Goal: Entertainment & Leisure: Consume media (video, audio)

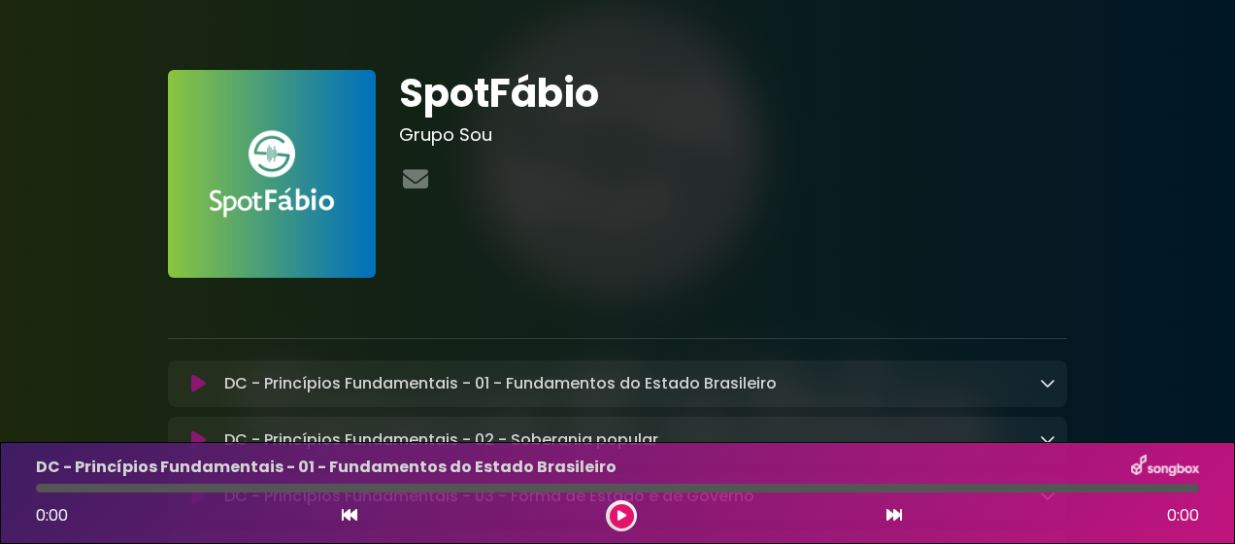
click at [680, 172] on div at bounding box center [733, 180] width 669 height 38
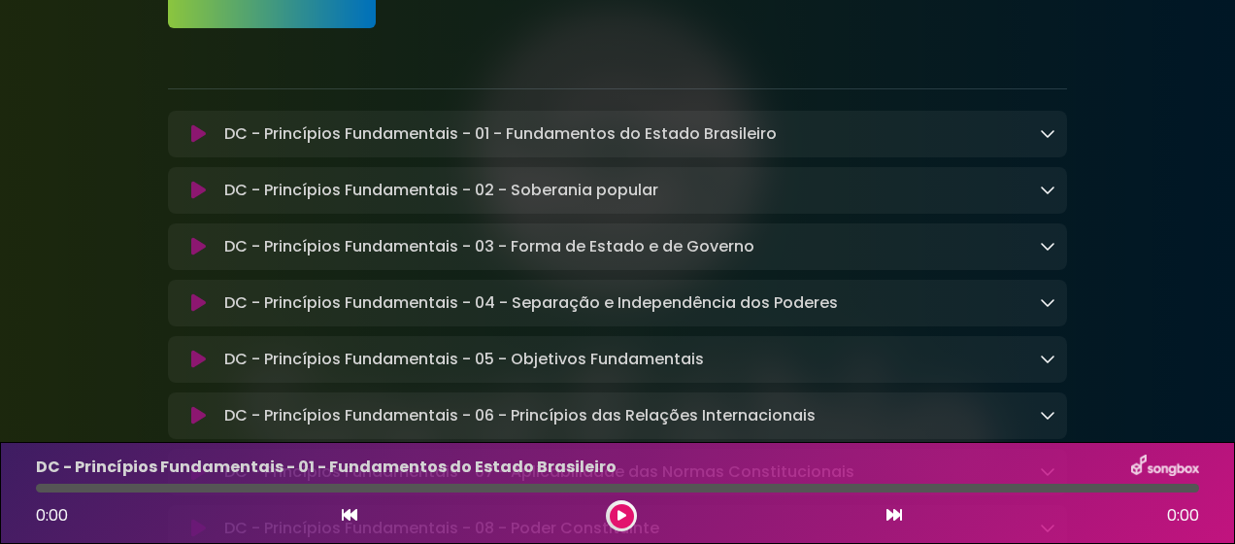
scroll to position [249, 0]
click at [193, 132] on icon at bounding box center [198, 134] width 15 height 19
click at [625, 512] on button at bounding box center [622, 516] width 24 height 24
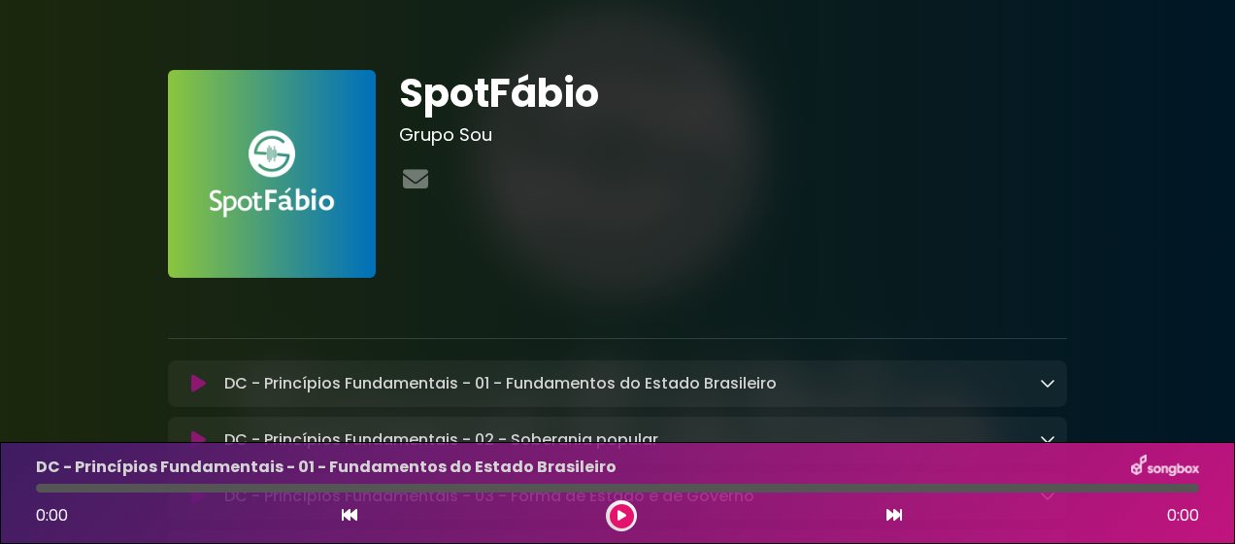
click at [631, 512] on button at bounding box center [622, 516] width 24 height 24
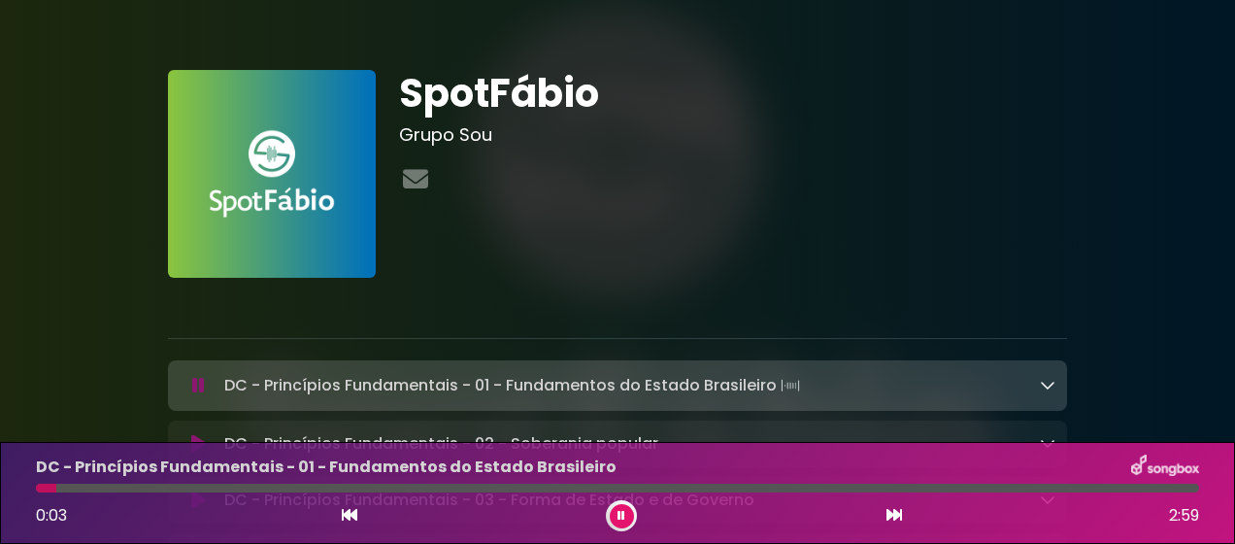
click at [618, 506] on button at bounding box center [622, 516] width 24 height 24
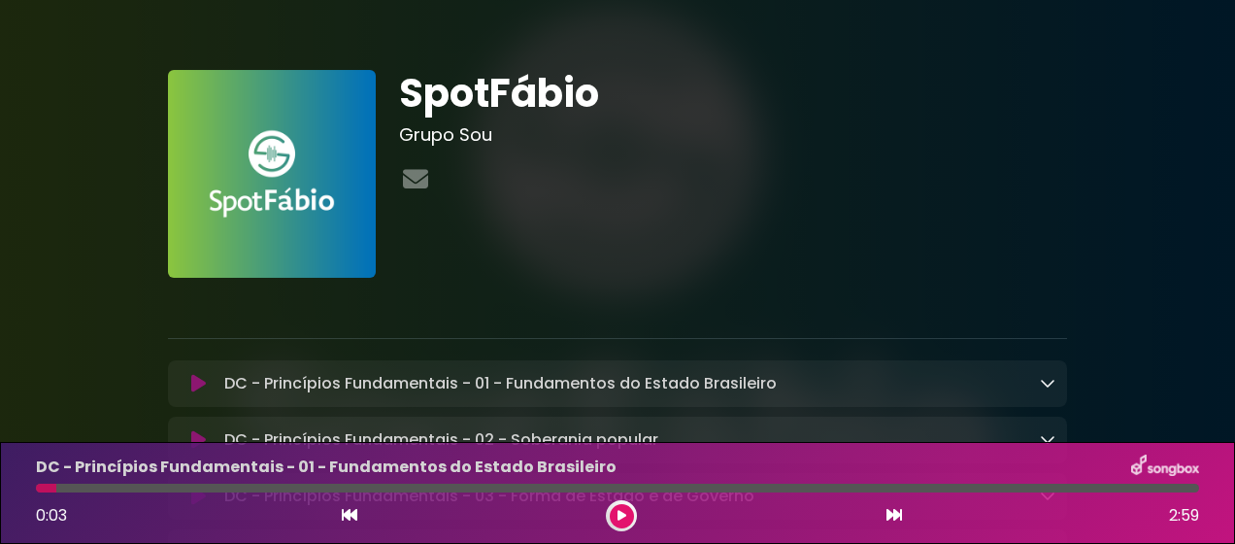
click at [627, 523] on button at bounding box center [622, 516] width 24 height 24
click at [627, 517] on button at bounding box center [622, 516] width 24 height 24
click at [616, 519] on button at bounding box center [622, 516] width 24 height 24
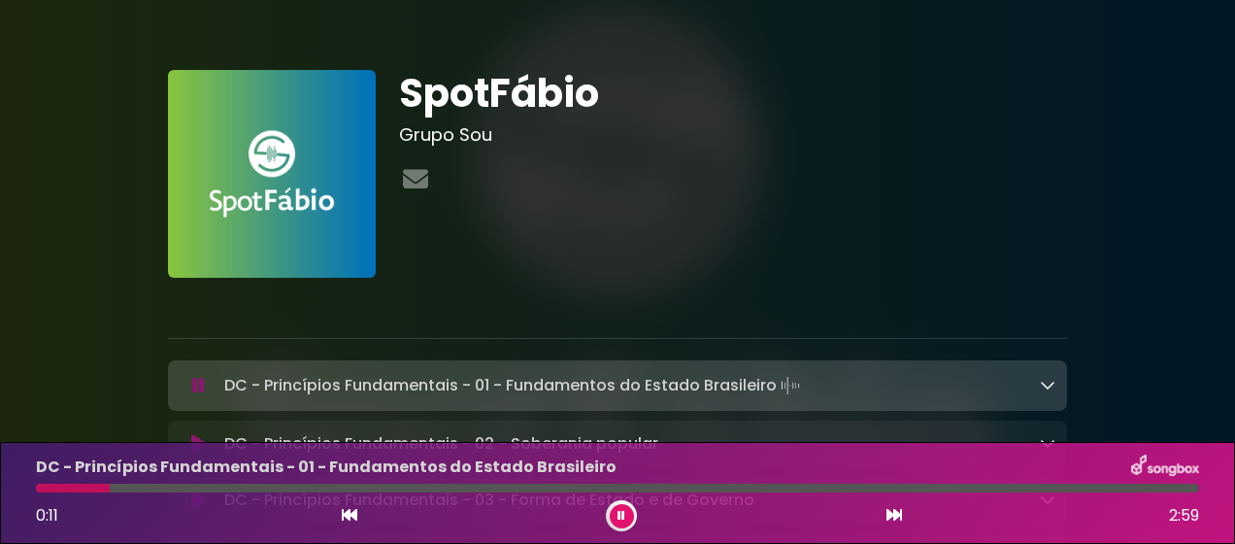
click at [625, 524] on button at bounding box center [622, 516] width 24 height 24
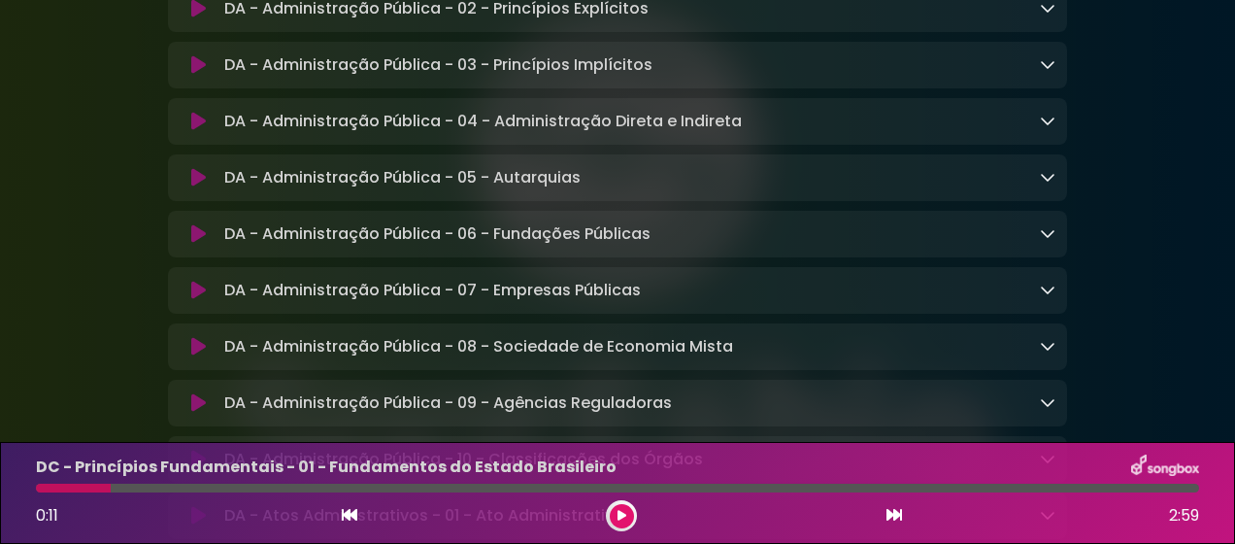
scroll to position [871, 0]
